Goal: Complete application form: Complete application form

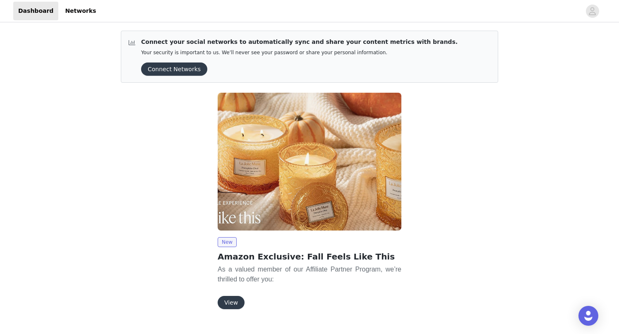
scroll to position [17, 0]
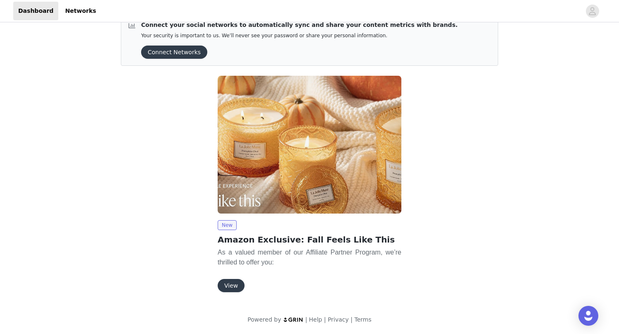
click at [228, 274] on div "New Amazon Exclusive: Fall Feels Like This As a valued member of our Affiliate …" at bounding box center [310, 256] width 184 height 72
click at [229, 285] on button "View" at bounding box center [231, 285] width 27 height 13
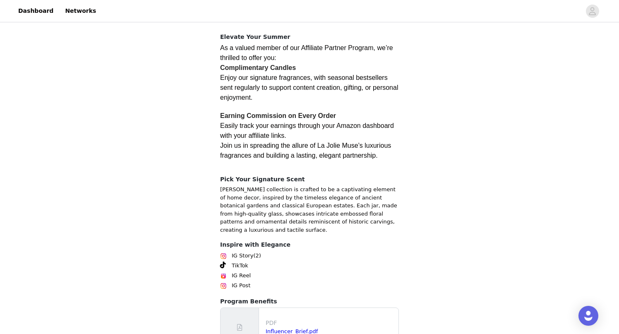
scroll to position [195, 0]
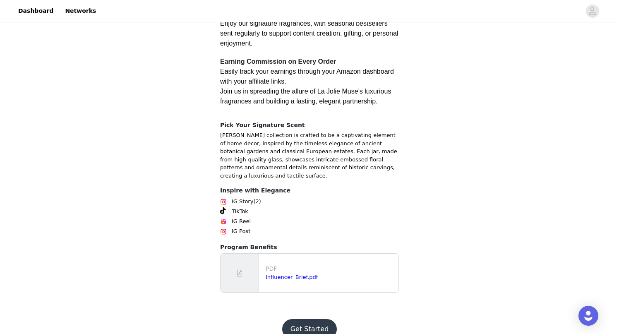
click at [303, 319] on button "Get Started" at bounding box center [309, 329] width 55 height 20
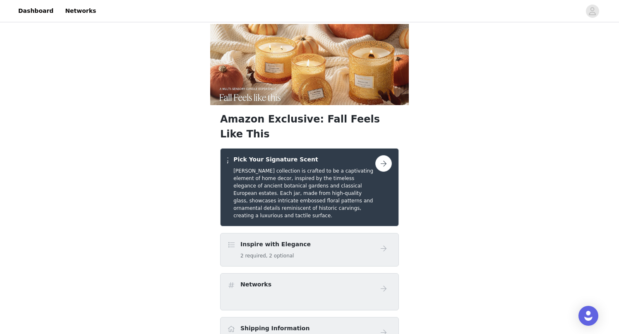
click at [375, 155] on link at bounding box center [383, 163] width 17 height 17
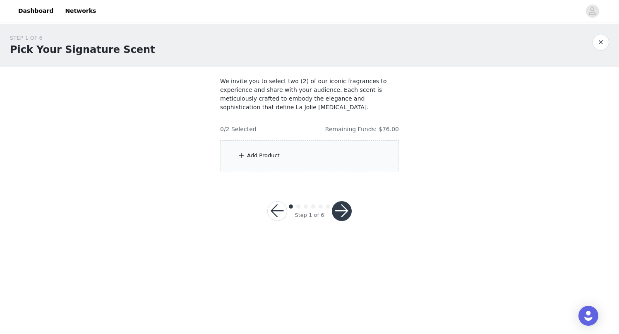
click at [338, 155] on div "Add Product" at bounding box center [309, 155] width 179 height 31
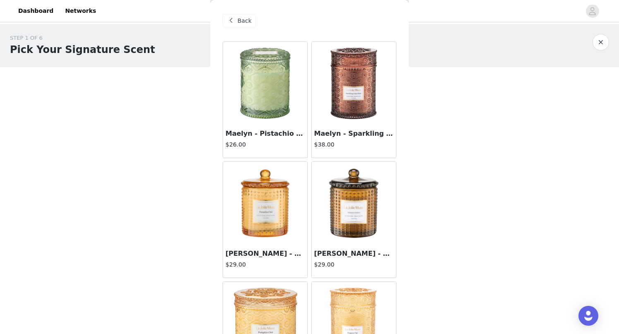
click at [284, 110] on img at bounding box center [265, 83] width 83 height 83
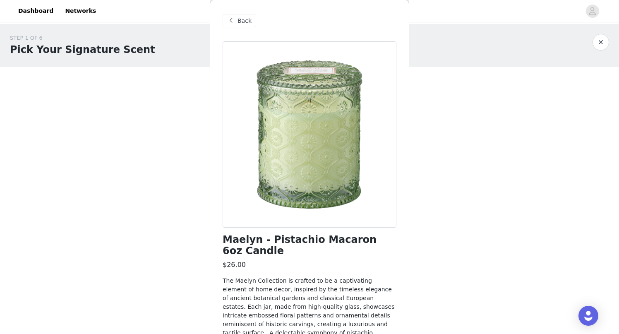
scroll to position [73, 0]
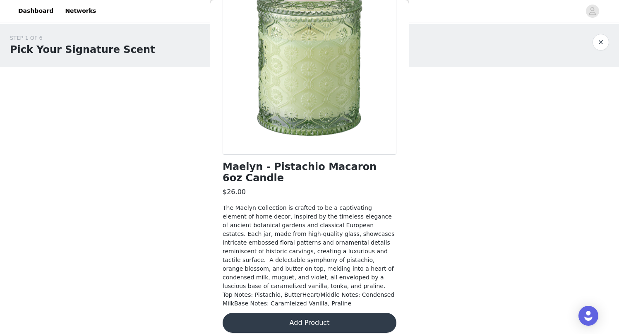
click at [292, 319] on button "Add Product" at bounding box center [310, 323] width 174 height 20
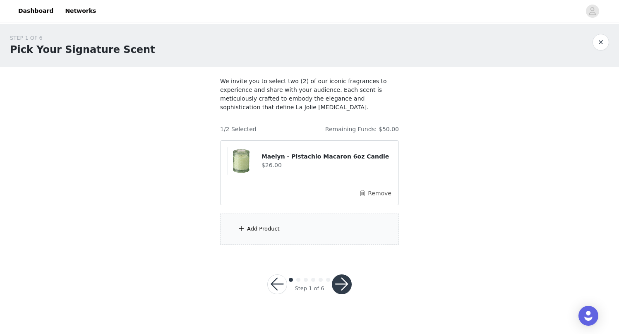
click at [300, 232] on div "Add Product" at bounding box center [309, 228] width 179 height 31
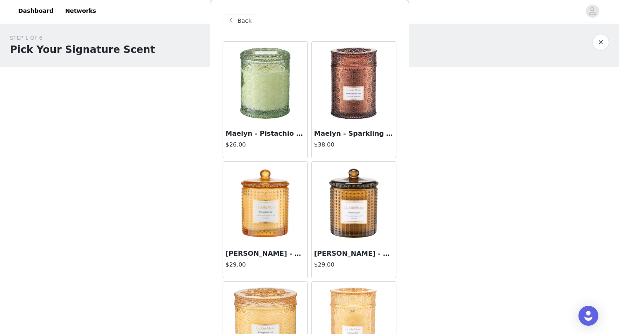
scroll to position [51, 0]
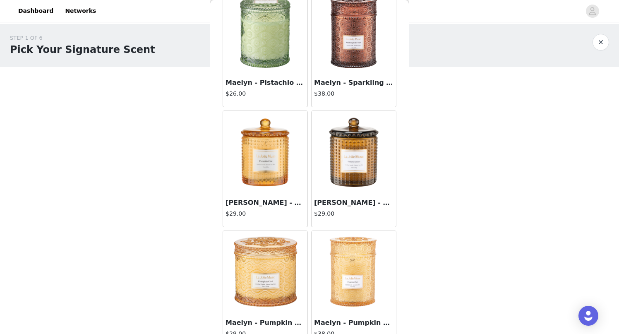
click at [345, 181] on img at bounding box center [353, 152] width 83 height 83
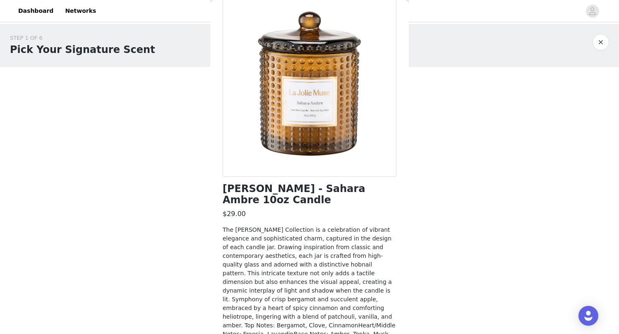
scroll to position [70, 0]
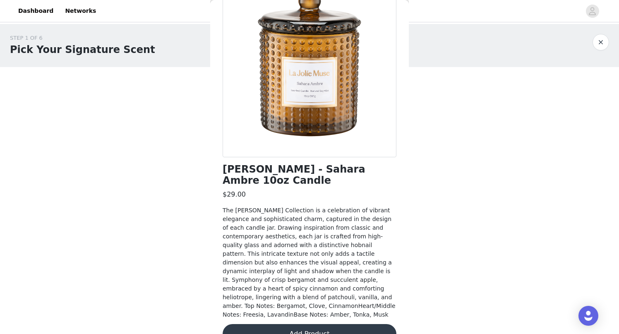
click at [306, 324] on button "Add Product" at bounding box center [310, 334] width 174 height 20
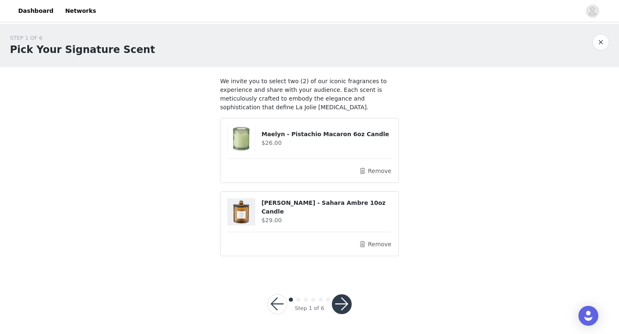
click at [343, 304] on button "button" at bounding box center [342, 304] width 20 height 20
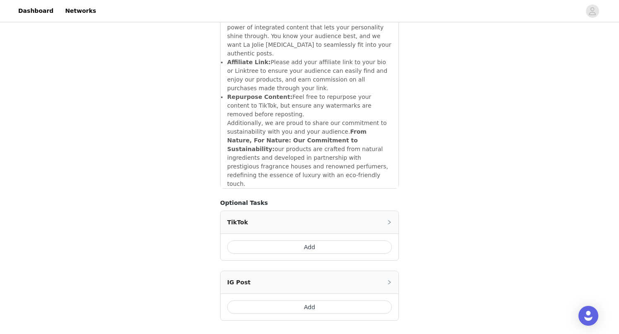
scroll to position [1013, 0]
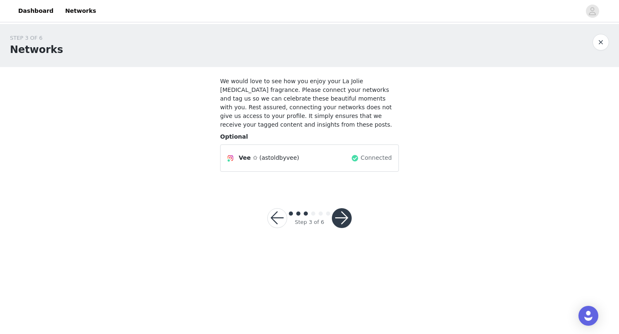
click at [345, 216] on button "button" at bounding box center [342, 218] width 20 height 20
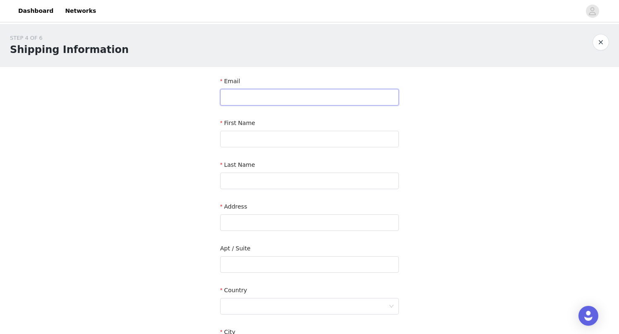
click at [301, 92] on input "text" at bounding box center [309, 97] width 179 height 17
type input "[EMAIL_ADDRESS][PERSON_NAME][DOMAIN_NAME]"
type input "Vardine"
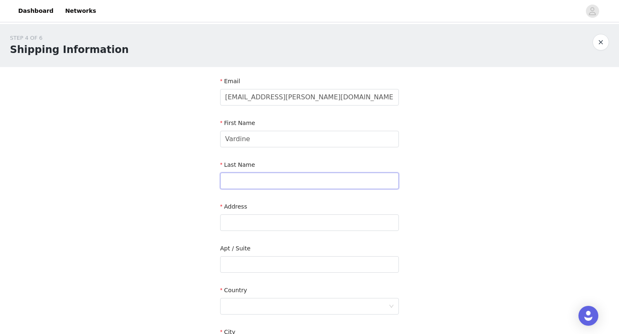
type input "[PERSON_NAME]"
type input "[STREET_ADDRESS][PERSON_NAME]"
type input "Apt 7"
type input "[GEOGRAPHIC_DATA]"
type input "91106"
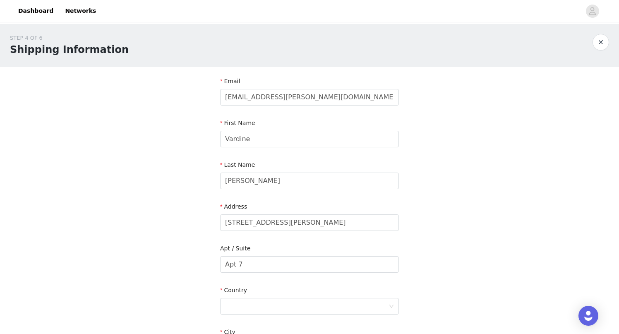
type input "6265908912"
drag, startPoint x: 308, startPoint y: 100, endPoint x: 110, endPoint y: 92, distance: 198.3
click at [110, 92] on div "STEP 4 OF 6 Shipping Information Email [EMAIL_ADDRESS][PERSON_NAME][DOMAIN_NAME…" at bounding box center [309, 243] width 619 height 439
type input "[EMAIL_ADDRESS][DOMAIN_NAME]"
type input "Vee"
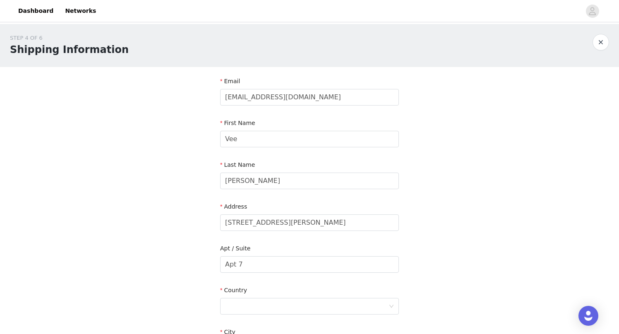
click at [134, 164] on div "STEP 4 OF 6 Shipping Information Email [EMAIL_ADDRESS][DOMAIN_NAME] First Name …" at bounding box center [309, 243] width 619 height 439
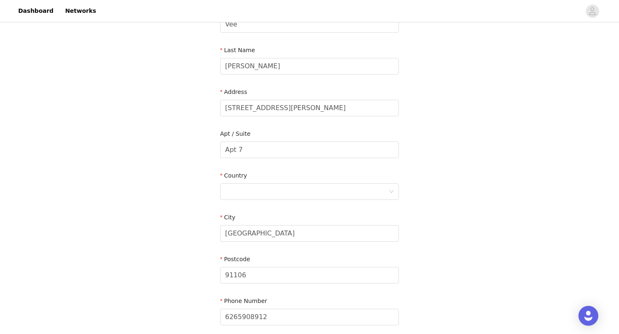
scroll to position [120, 0]
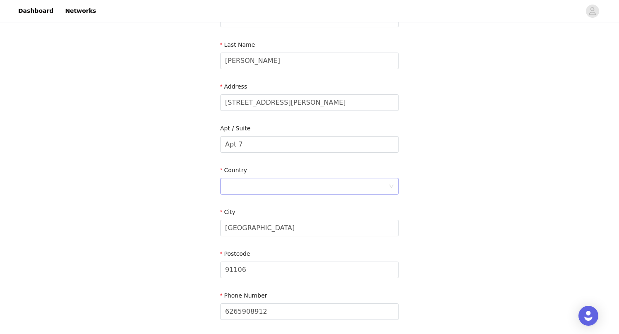
click at [243, 187] on div at bounding box center [306, 186] width 163 height 16
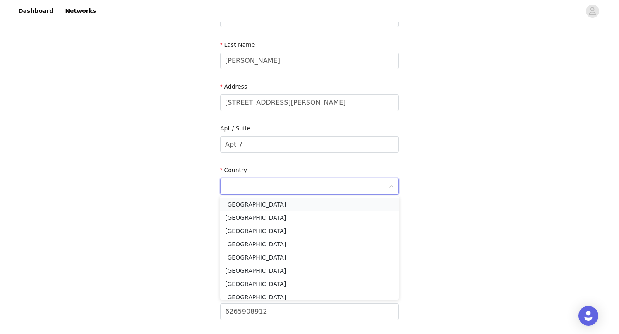
click at [254, 201] on li "[GEOGRAPHIC_DATA]" at bounding box center [309, 204] width 179 height 13
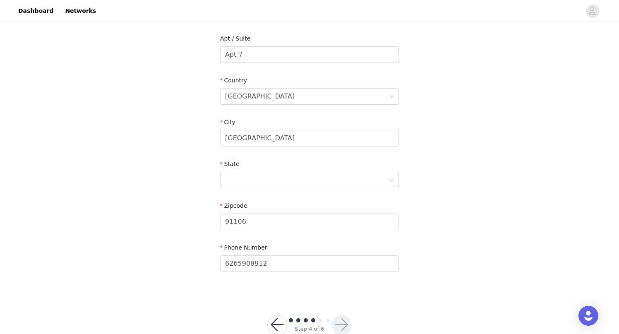
scroll to position [218, 0]
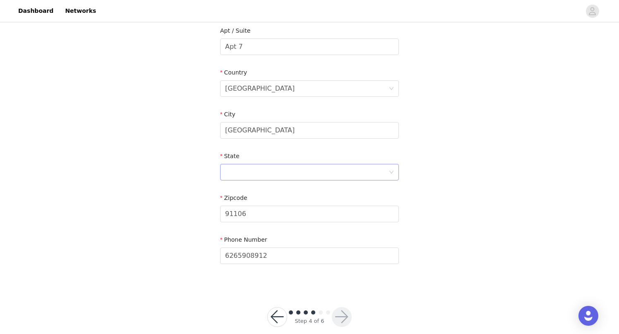
click at [247, 174] on div at bounding box center [306, 172] width 163 height 16
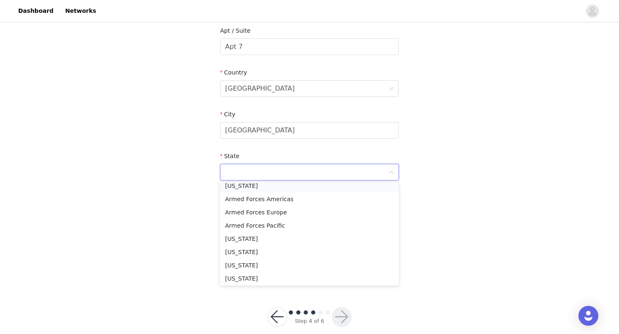
type input "c"
click at [244, 241] on li "[US_STATE]" at bounding box center [309, 241] width 179 height 13
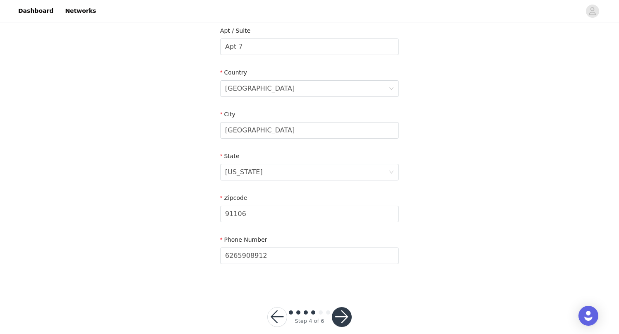
scroll to position [230, 0]
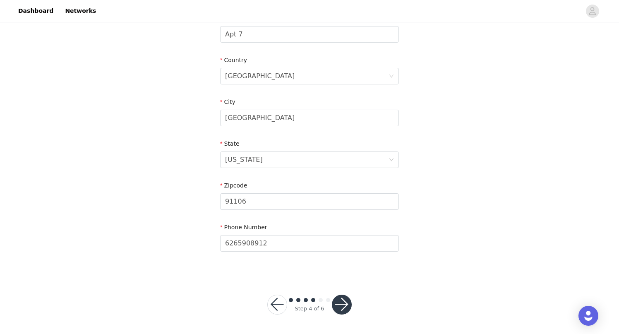
click at [339, 303] on button "button" at bounding box center [342, 305] width 20 height 20
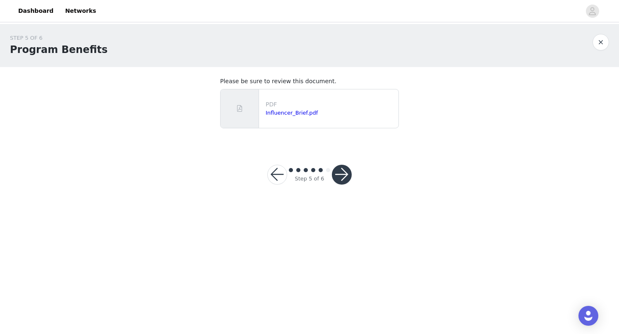
click at [345, 177] on button "button" at bounding box center [342, 175] width 20 height 20
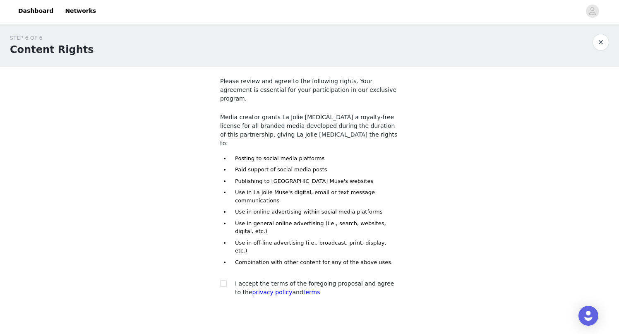
scroll to position [20, 0]
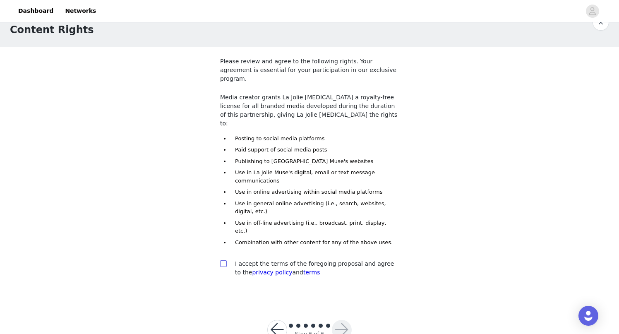
click at [223, 260] on span at bounding box center [223, 263] width 7 height 7
click at [223, 260] on input "checkbox" at bounding box center [223, 263] width 6 height 6
checkbox input "true"
click at [338, 320] on button "button" at bounding box center [342, 330] width 20 height 20
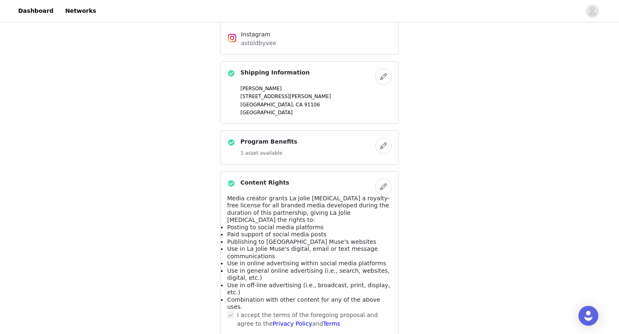
scroll to position [367, 0]
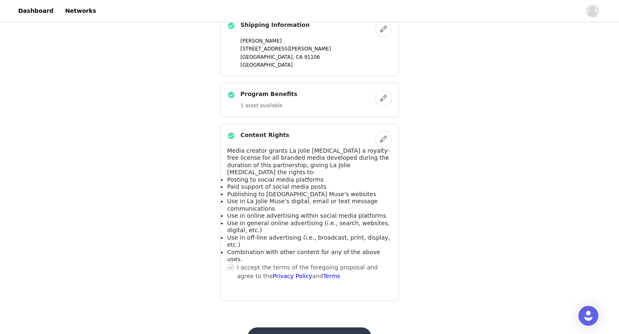
click at [298, 327] on button "Submit Proposal" at bounding box center [309, 337] width 124 height 20
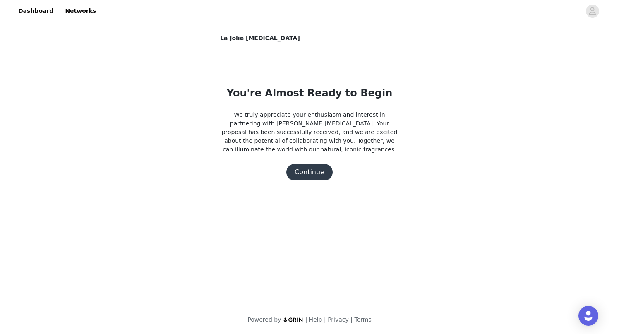
click at [308, 173] on button "Continue" at bounding box center [309, 172] width 46 height 17
